Goal: Information Seeking & Learning: Learn about a topic

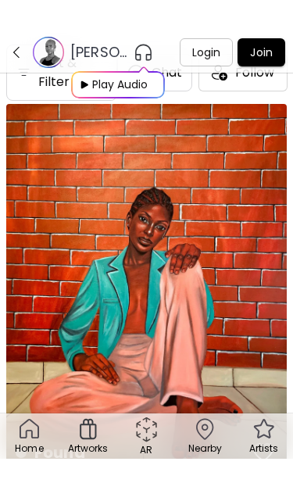
scroll to position [32, 0]
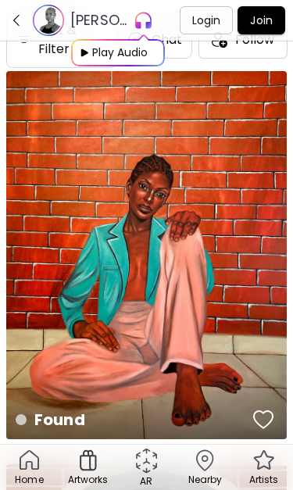
click at [90, 48] on img at bounding box center [81, 52] width 20 height 27
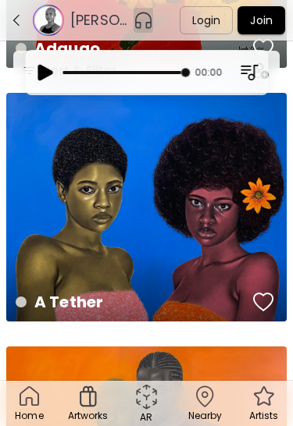
scroll to position [4698, 0]
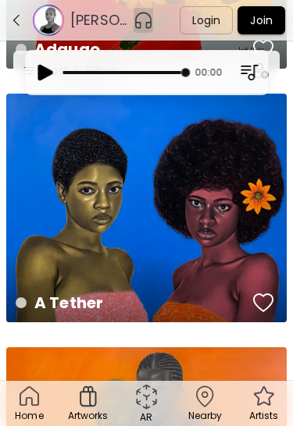
click at [57, 235] on div "A Tether US$ 4,200 | 36 x 30 inch" at bounding box center [146, 208] width 280 height 229
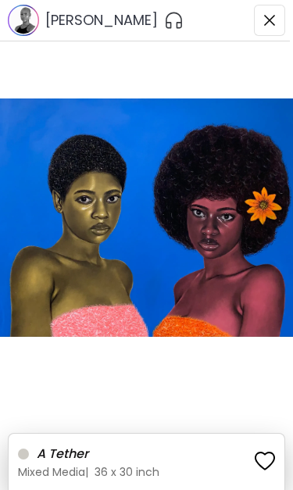
click at [269, 27] on button "button" at bounding box center [269, 20] width 31 height 31
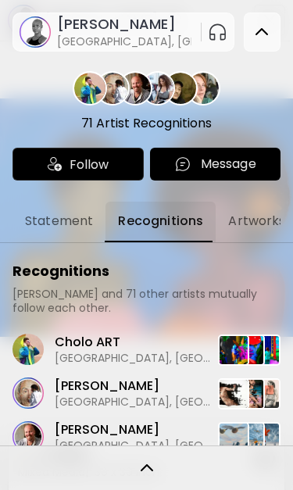
click at [252, 30] on img at bounding box center [261, 32] width 19 height 19
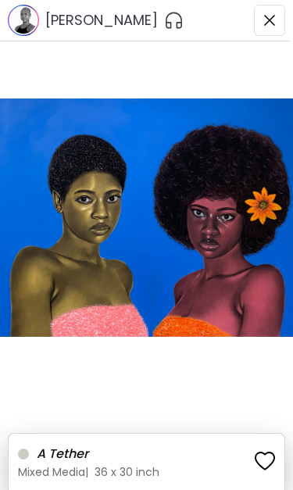
click at [268, 30] on button "button" at bounding box center [269, 20] width 31 height 31
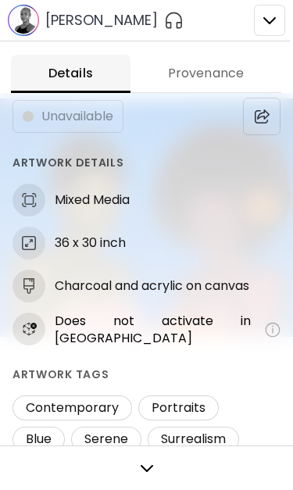
scroll to position [59, 0]
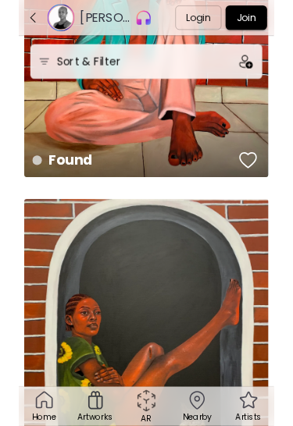
scroll to position [172, 0]
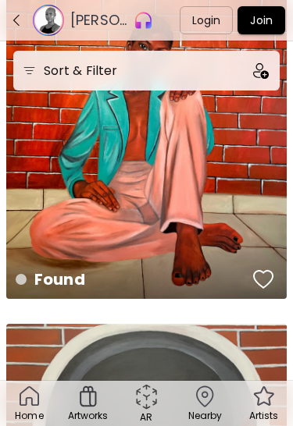
click at [221, 219] on div "Found US$ 4,065 | 38 x 50 inch" at bounding box center [146, 115] width 280 height 368
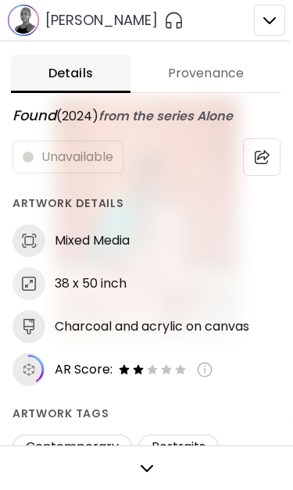
click at [266, 14] on div at bounding box center [146, 245] width 293 height 490
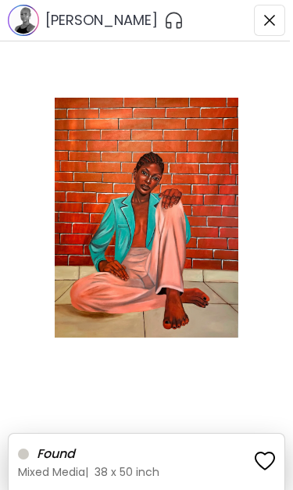
click at [267, 26] on img "button" at bounding box center [269, 20] width 12 height 12
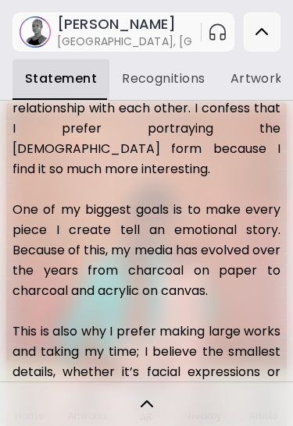
click at [264, 24] on img at bounding box center [261, 32] width 19 height 19
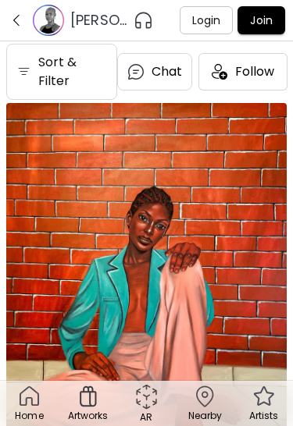
click at [83, 69] on h6 "Sort & Filter" at bounding box center [72, 71] width 69 height 37
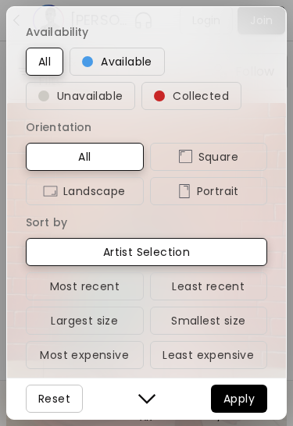
click at [130, 63] on span "Available" at bounding box center [117, 61] width 70 height 19
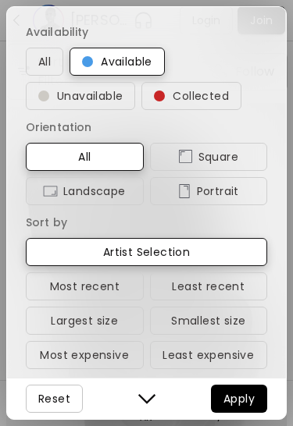
click at [241, 395] on span "Apply" at bounding box center [238, 399] width 31 height 19
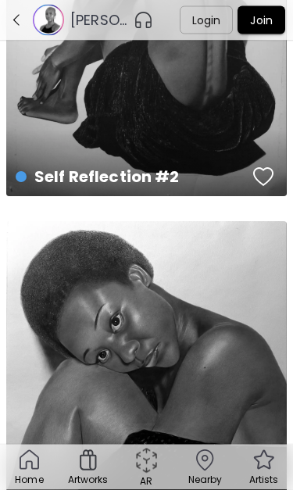
scroll to position [1614, 0]
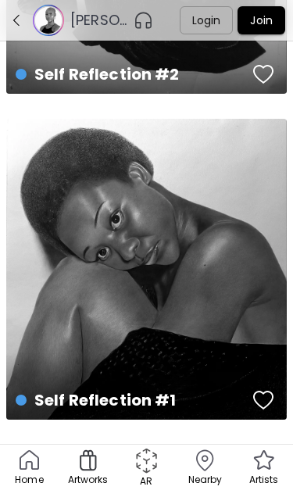
click at [210, 250] on div "Self Reflection #1 US$ 2,642 | 42 x 46 inch" at bounding box center [146, 269] width 280 height 301
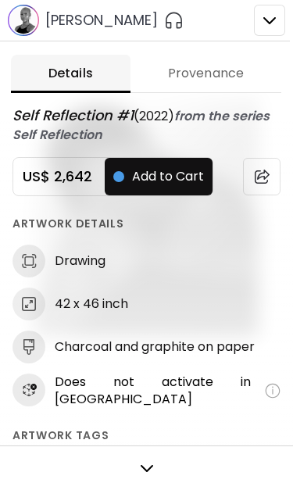
click at [262, 23] on div at bounding box center [146, 245] width 293 height 490
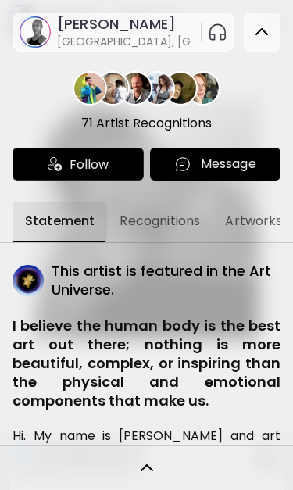
click at [267, 26] on img at bounding box center [261, 32] width 19 height 19
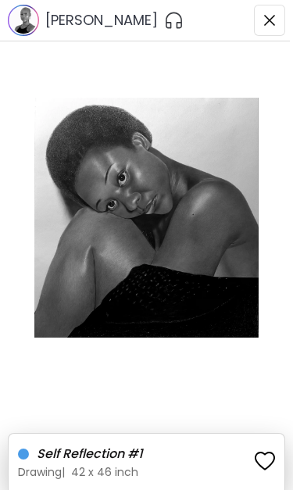
click at [267, 18] on img "button" at bounding box center [269, 20] width 12 height 12
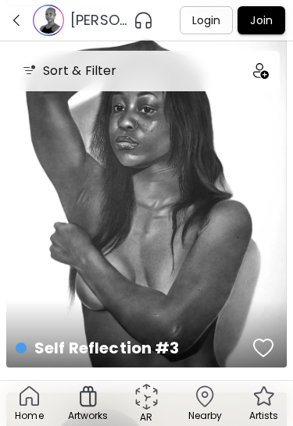
scroll to position [41, 0]
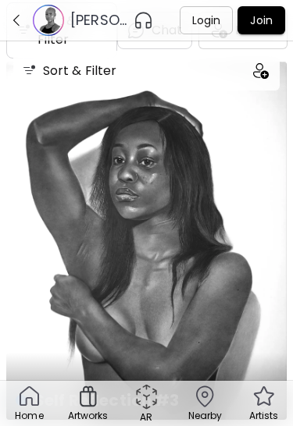
click at [14, 23] on img "button" at bounding box center [16, 20] width 14 height 14
